Goal: Information Seeking & Learning: Learn about a topic

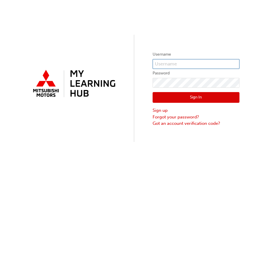
type input "[EMAIL_ADDRESS][DOMAIN_NAME]"
click at [194, 98] on button "Sign In" at bounding box center [196, 97] width 87 height 11
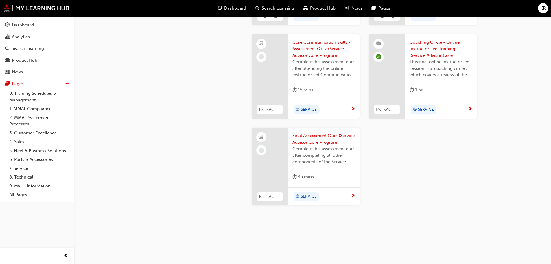
scroll to position [1038, 0]
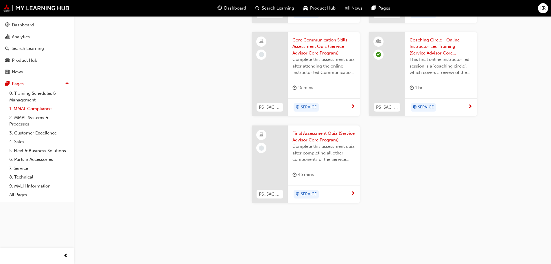
click at [41, 110] on link "1. MMAL Compliance" at bounding box center [39, 108] width 65 height 9
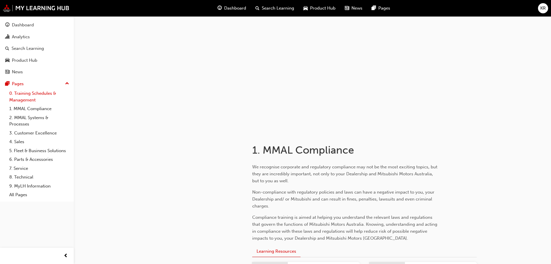
click at [32, 99] on link "0. Training Schedules & Management" at bounding box center [39, 96] width 65 height 15
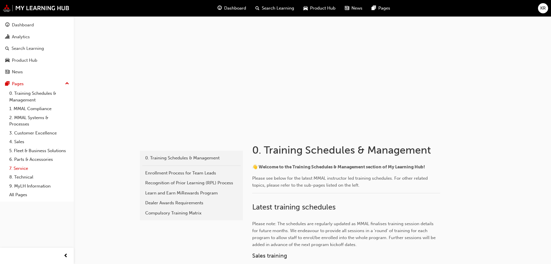
click at [19, 167] on link "7. Service" at bounding box center [39, 168] width 65 height 9
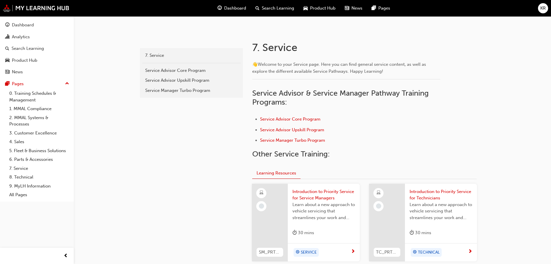
scroll to position [116, 0]
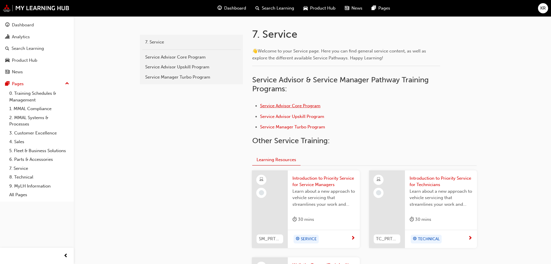
click at [269, 104] on span "Service Advisor Core Program" at bounding box center [290, 105] width 60 height 5
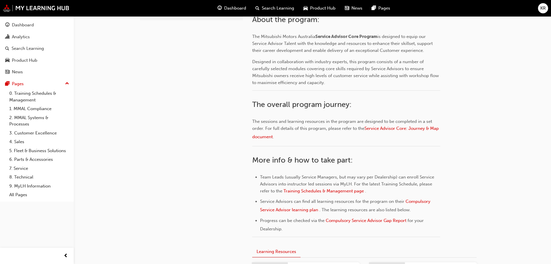
scroll to position [141, 0]
